Goal: Register for event/course

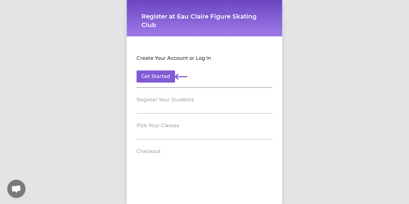
click at [198, 60] on h2 "Create Your Account or Log In" at bounding box center [173, 58] width 75 height 7
click at [159, 74] on button "Get Started" at bounding box center [155, 76] width 39 height 12
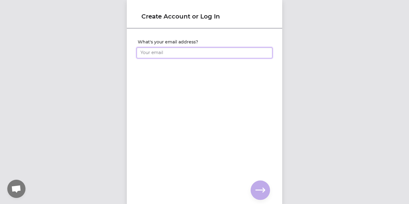
click at [210, 55] on input "What's your email address?" at bounding box center [204, 52] width 136 height 11
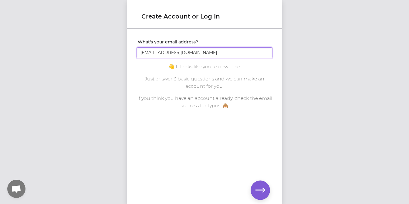
type input "stacyvaka@gmail.com"
click at [262, 188] on icon "button" at bounding box center [260, 189] width 10 height 5
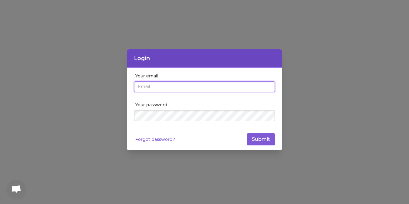
click at [209, 90] on input "Your email" at bounding box center [204, 86] width 141 height 11
type input "[EMAIL_ADDRESS][DOMAIN_NAME]"
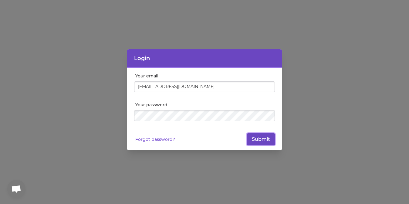
click at [258, 139] on button "Submit" at bounding box center [261, 139] width 28 height 12
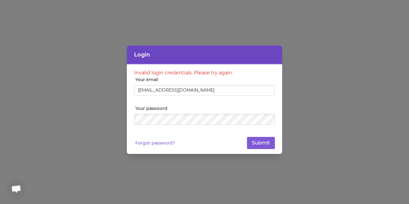
click at [159, 146] on div "Forgot password? Submit" at bounding box center [204, 143] width 141 height 12
click at [159, 142] on link "Forgot password?" at bounding box center [155, 143] width 40 height 6
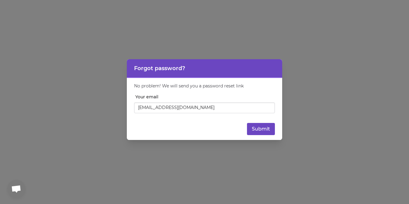
type input "[EMAIL_ADDRESS][DOMAIN_NAME]"
click at [256, 127] on button "Submit" at bounding box center [261, 129] width 28 height 12
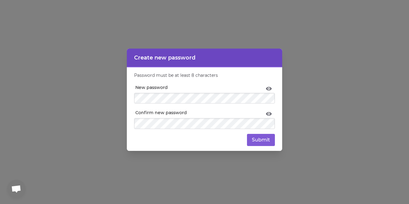
click at [264, 129] on div at bounding box center [204, 131] width 141 height 5
click at [262, 136] on button "Submit" at bounding box center [261, 140] width 28 height 12
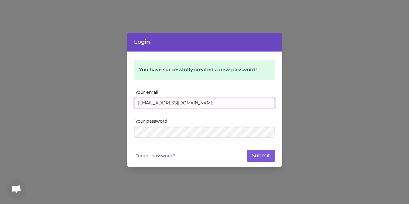
type input "[EMAIL_ADDRESS][DOMAIN_NAME]"
click at [266, 156] on button "Submit" at bounding box center [261, 155] width 28 height 12
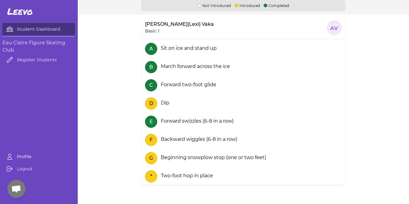
click at [25, 156] on link "Profile" at bounding box center [38, 156] width 72 height 12
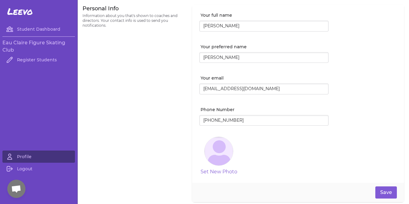
click at [126, 112] on div "Personal Info Information about you that's shown to coaches and directors. Your…" at bounding box center [133, 103] width 102 height 197
click at [40, 29] on link "Student Dashboard" at bounding box center [38, 29] width 72 height 12
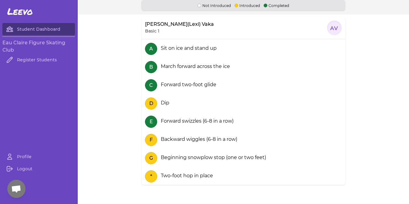
click at [22, 44] on h3 "Eau Claire Figure Skating Club" at bounding box center [38, 46] width 72 height 15
click at [26, 56] on link "Register Students" at bounding box center [38, 60] width 72 height 12
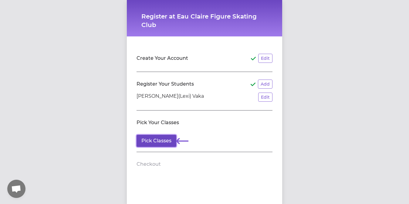
click at [166, 140] on button "Pick Classes" at bounding box center [156, 141] width 40 height 12
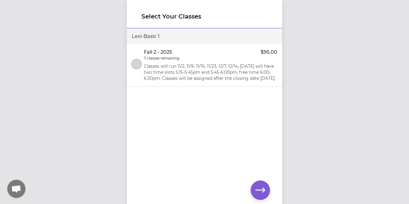
click at [136, 69] on button "select class" at bounding box center [137, 64] width 10 height 10
click at [260, 190] on icon "button" at bounding box center [260, 189] width 10 height 5
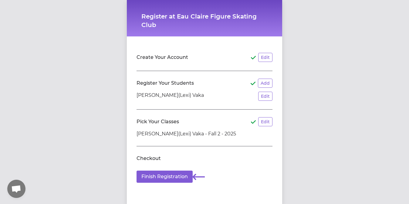
scroll to position [2, 0]
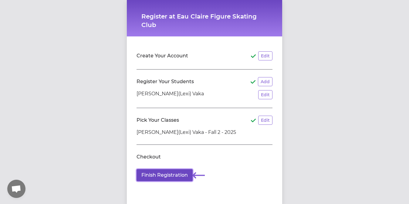
click at [170, 173] on button "Finish Registration" at bounding box center [164, 175] width 56 height 12
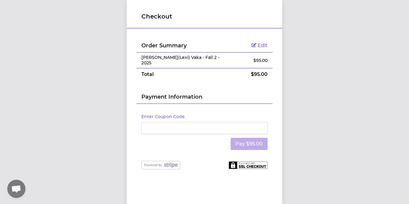
click at [184, 128] on div at bounding box center [204, 128] width 126 height 12
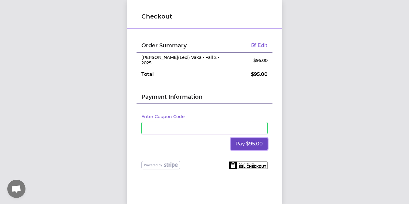
click at [243, 141] on button "Pay $95.00" at bounding box center [248, 144] width 37 height 12
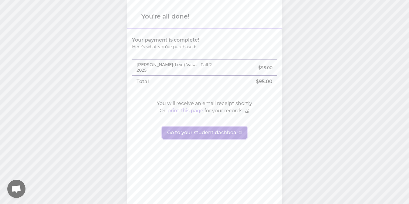
click at [221, 128] on button "Go to your student dashboard" at bounding box center [204, 132] width 84 height 12
